Goal: Connect with others: Connect with other users

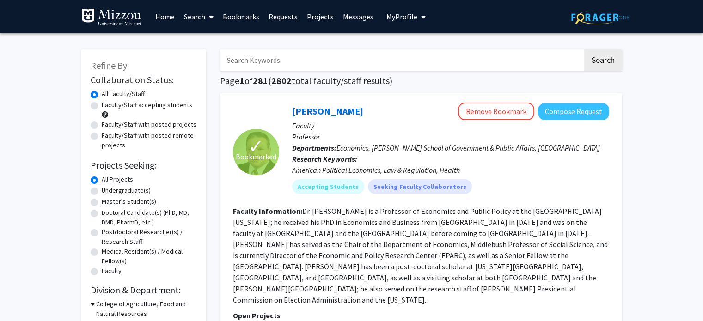
click at [201, 13] on link "Search" at bounding box center [198, 16] width 39 height 32
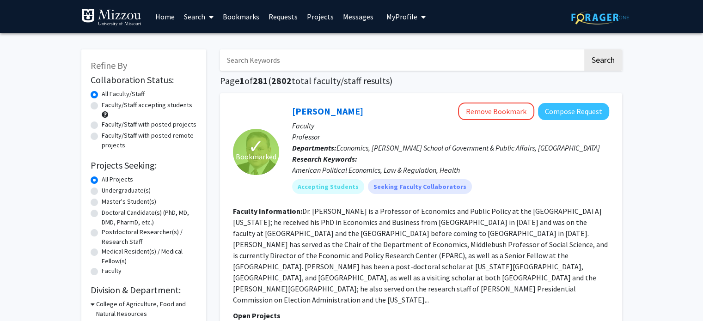
click at [96, 187] on div "Undergraduate(s)" at bounding box center [144, 191] width 106 height 11
click at [102, 190] on label "Undergraduate(s)" at bounding box center [126, 191] width 49 height 10
click at [102, 190] on input "Undergraduate(s)" at bounding box center [105, 189] width 6 height 6
radio input "true"
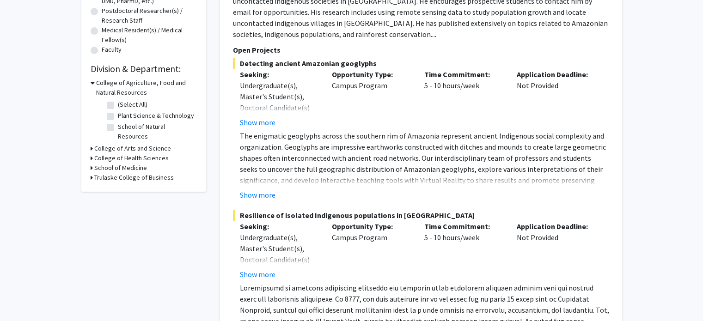
scroll to position [222, 0]
click at [90, 139] on div "Refine By Collaboration Status: Collaboration Status All Faculty/Staff Collabor…" at bounding box center [143, 10] width 125 height 364
click at [100, 143] on h3 "College of Arts and Science" at bounding box center [132, 148] width 77 height 10
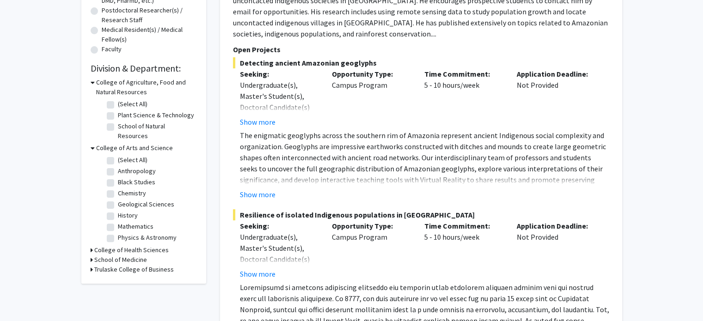
click at [118, 166] on label "Anthropology" at bounding box center [137, 171] width 38 height 10
click at [118, 166] on input "Anthropology" at bounding box center [121, 169] width 6 height 6
checkbox input "true"
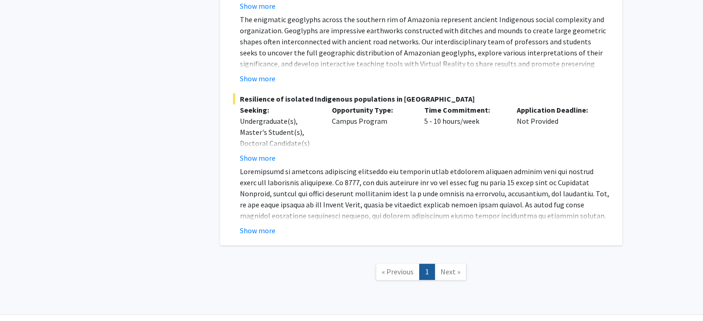
scroll to position [338, 0]
click at [253, 236] on div "[PERSON_NAME] Bookmark Compose Request Faculty Professor Departments: Anthropol…" at bounding box center [421, 0] width 402 height 490
click at [258, 231] on button "Show more" at bounding box center [258, 230] width 36 height 11
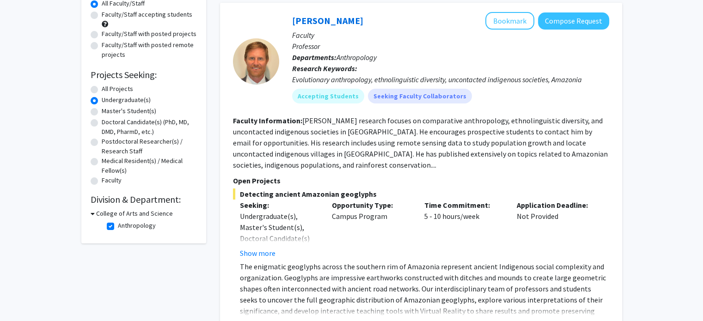
scroll to position [91, 0]
click at [501, 18] on button "Bookmark" at bounding box center [510, 21] width 49 height 18
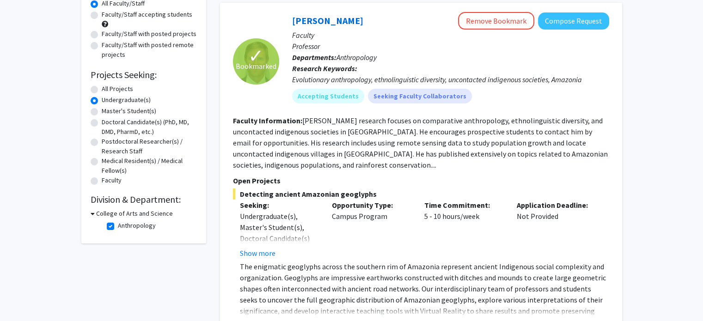
click at [114, 227] on fg-checkbox "Anthropology Anthropology" at bounding box center [151, 226] width 88 height 11
click at [102, 227] on div "College of Arts and Science Anthropology Anthropology" at bounding box center [144, 221] width 106 height 25
click at [118, 226] on label "Anthropology" at bounding box center [137, 226] width 38 height 10
click at [118, 226] on input "Anthropology" at bounding box center [121, 224] width 6 height 6
checkbox input "false"
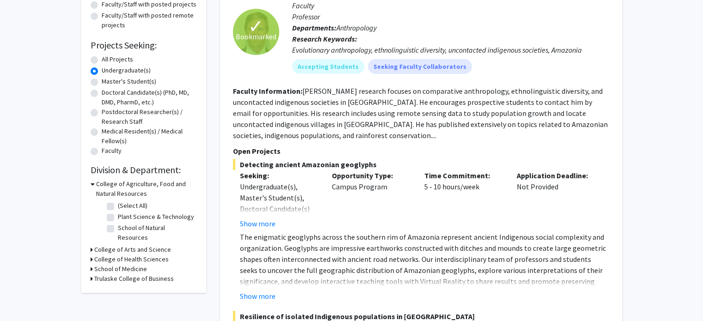
scroll to position [121, 0]
click at [92, 245] on div "College of Arts and Science" at bounding box center [144, 250] width 106 height 10
click at [97, 245] on h3 "College of Arts and Science" at bounding box center [132, 250] width 77 height 10
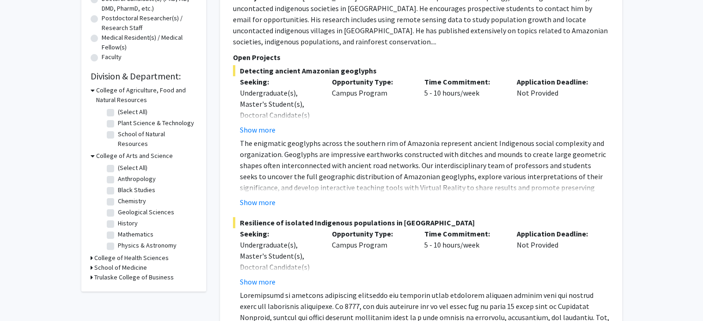
scroll to position [215, 0]
click at [111, 253] on h3 "College of Health Sciences" at bounding box center [131, 258] width 74 height 10
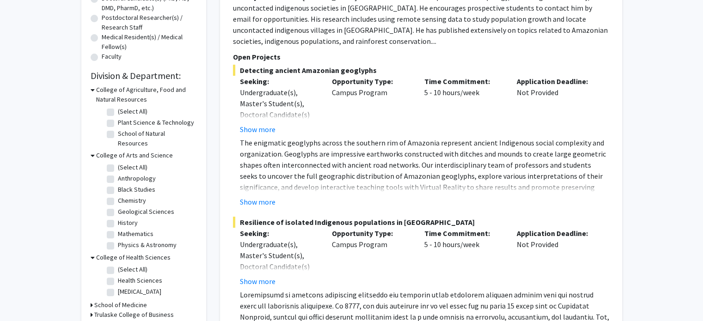
click at [111, 253] on h3 "College of Health Sciences" at bounding box center [133, 258] width 74 height 10
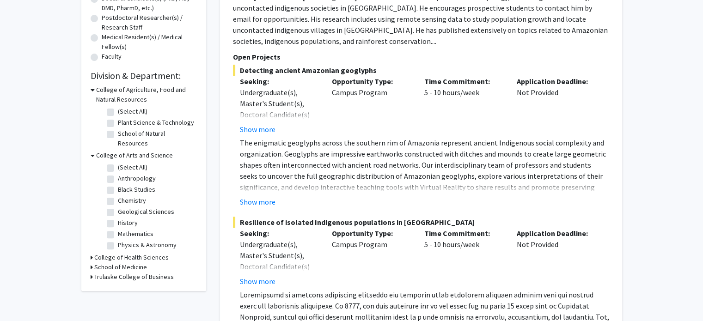
click at [114, 272] on h3 "Trulaske College of Business" at bounding box center [134, 277] width 80 height 10
click at [114, 272] on h3 "Trulaske College of Business" at bounding box center [136, 277] width 80 height 10
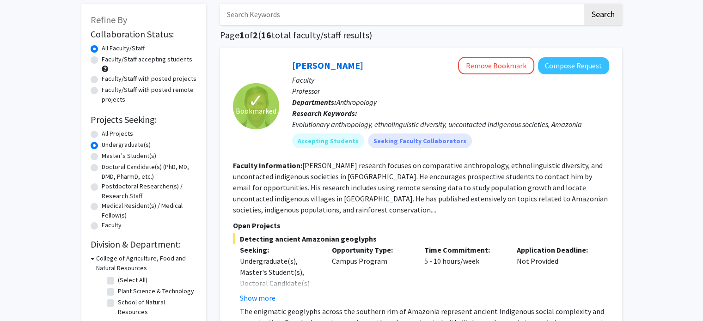
scroll to position [0, 0]
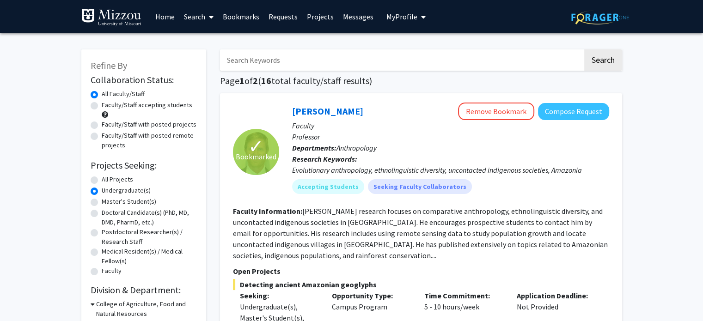
click at [248, 18] on link "Bookmarks" at bounding box center [241, 16] width 46 height 32
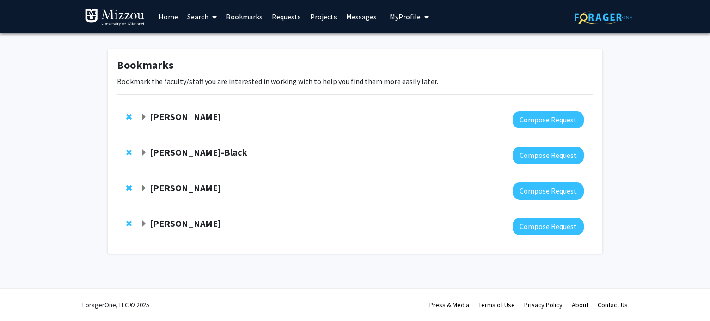
click at [154, 116] on strong "[PERSON_NAME]" at bounding box center [185, 117] width 71 height 12
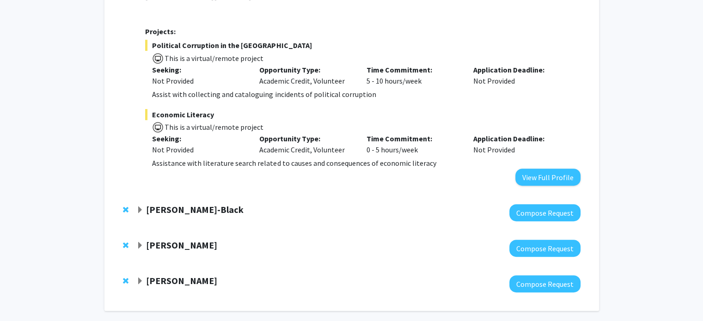
scroll to position [398, 0]
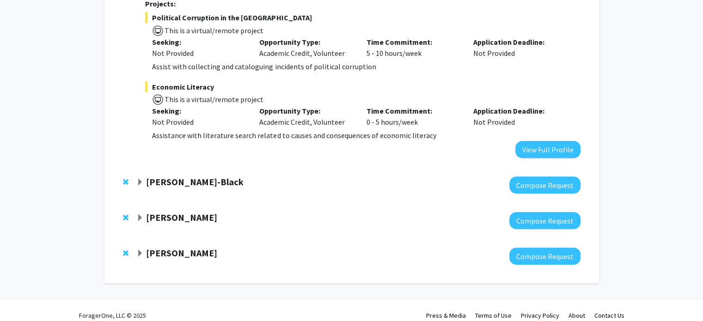
click at [138, 250] on span "Expand Rob Walker Bookmark" at bounding box center [139, 253] width 7 height 7
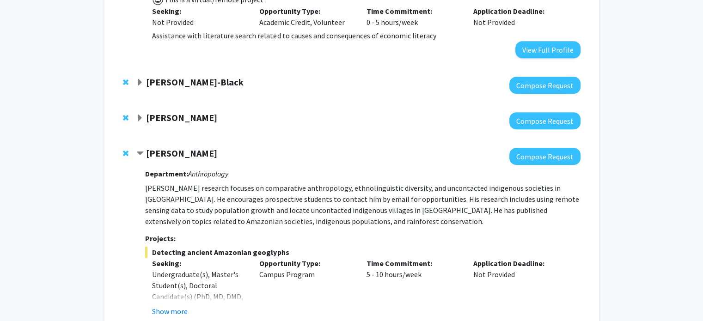
scroll to position [497, 0]
click at [145, 113] on div "[PERSON_NAME]" at bounding box center [236, 119] width 200 height 12
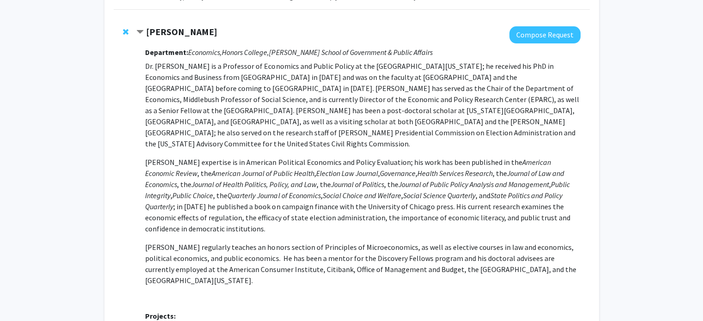
scroll to position [0, 0]
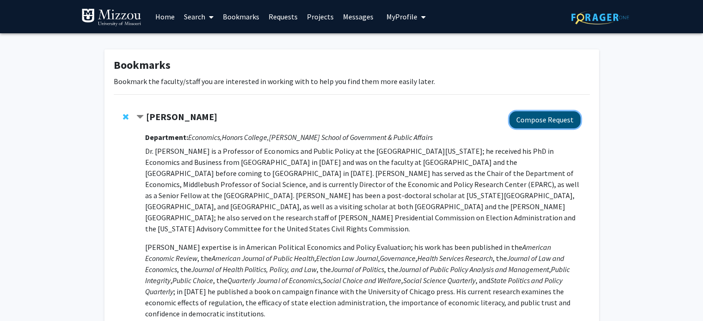
click at [533, 122] on button "Compose Request" at bounding box center [545, 119] width 71 height 17
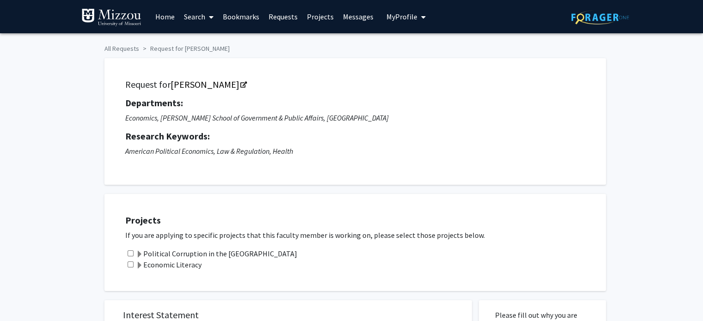
click at [241, 20] on link "Bookmarks" at bounding box center [241, 16] width 46 height 32
